Goal: Task Accomplishment & Management: Use online tool/utility

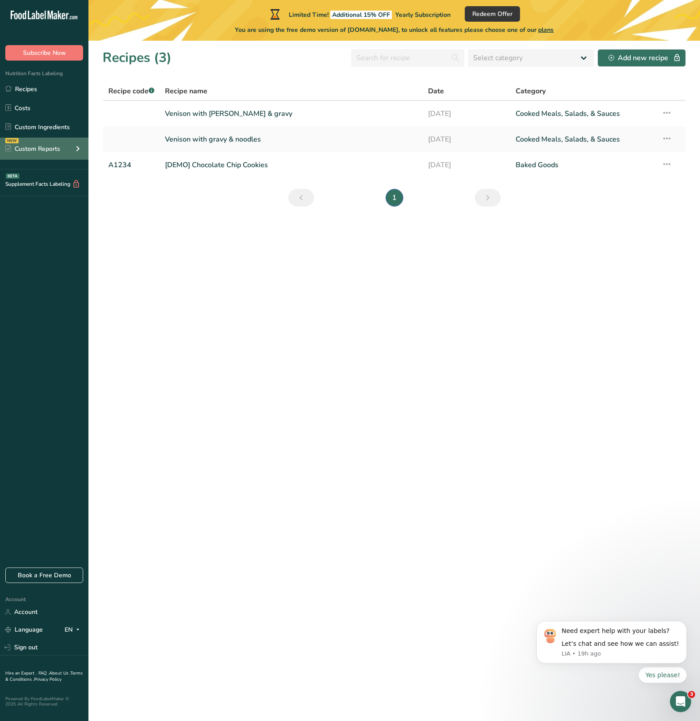
click at [52, 151] on div "Custom Reports" at bounding box center [32, 148] width 55 height 9
click at [55, 172] on link "Menu Label" at bounding box center [44, 169] width 88 height 19
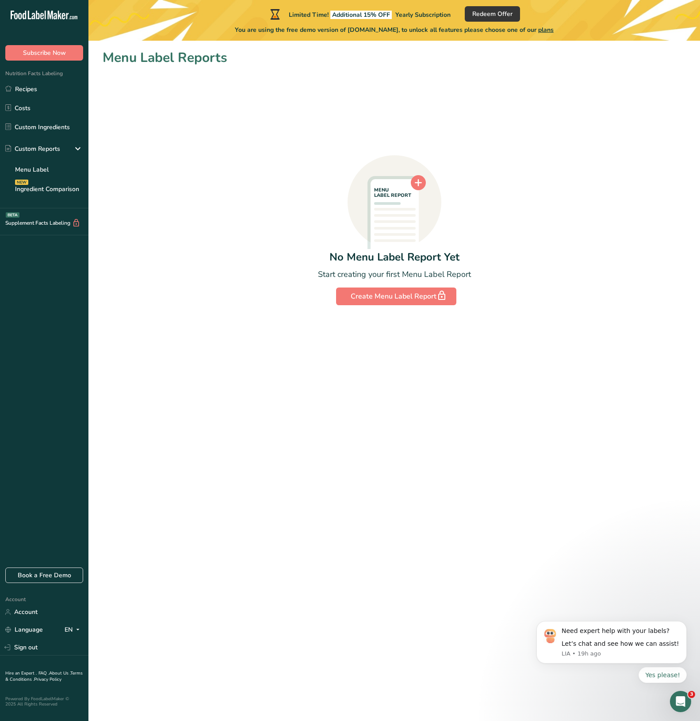
click at [45, 16] on icon ".a-20{fill:#fff;}" at bounding box center [54, 18] width 86 height 14
